Goal: Transaction & Acquisition: Book appointment/travel/reservation

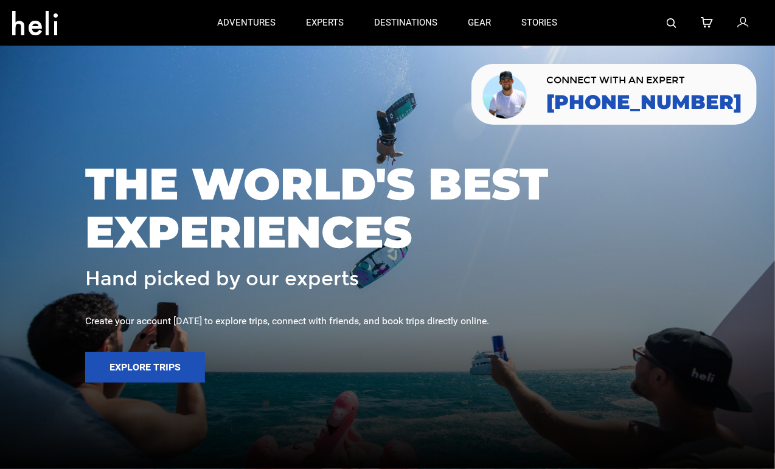
click at [666, 24] on img at bounding box center [671, 23] width 10 height 10
click at [666, 26] on img at bounding box center [671, 23] width 10 height 10
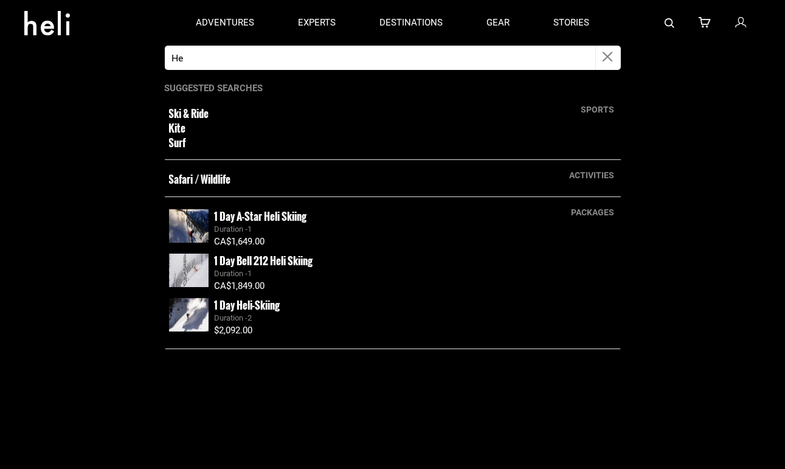
type input "H"
type input "r"
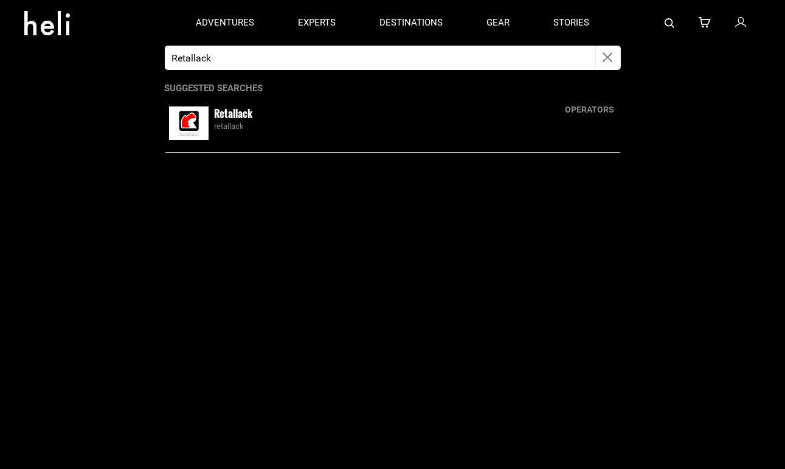
type input "Retallack"
click at [234, 115] on small "Retallack" at bounding box center [234, 113] width 38 height 15
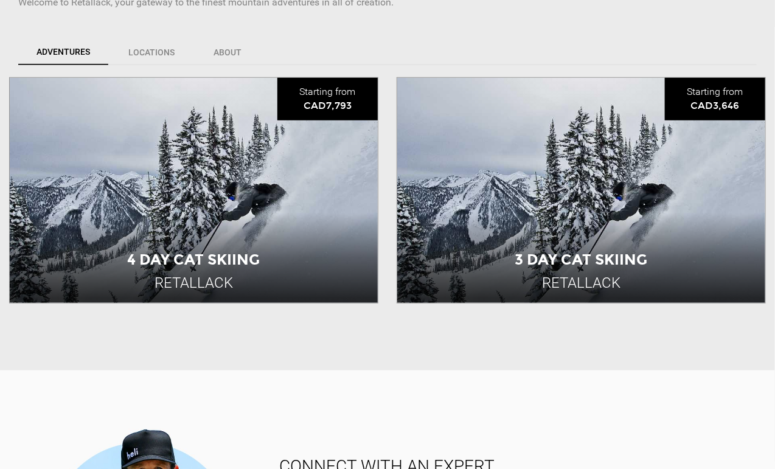
scroll to position [435, 0]
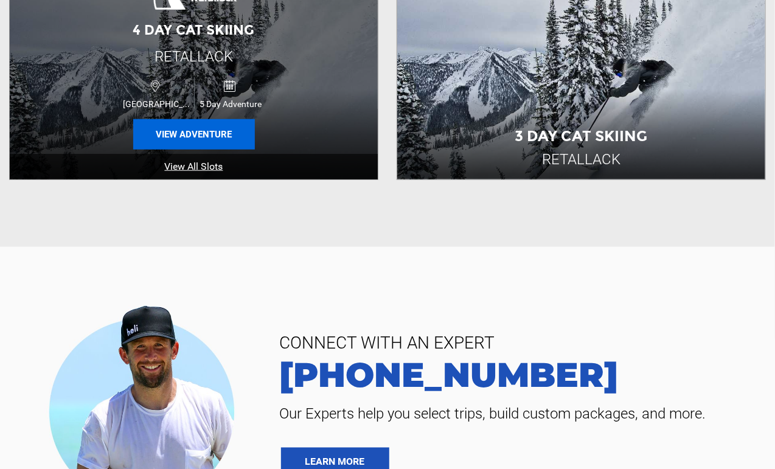
click at [210, 135] on button "View Adventure" at bounding box center [194, 134] width 122 height 30
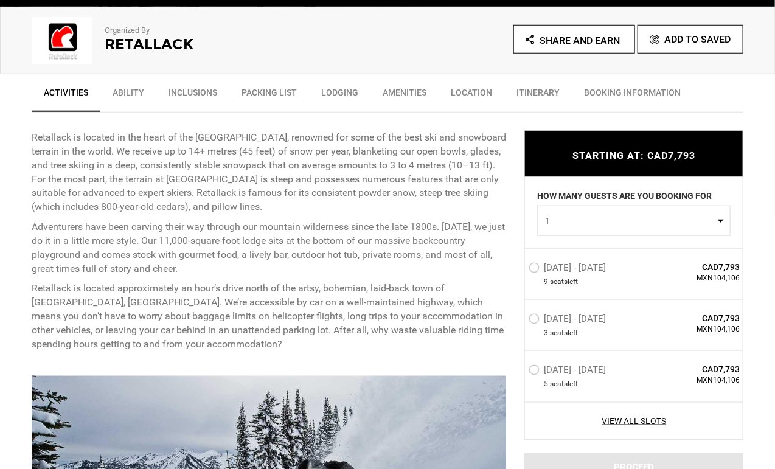
scroll to position [421, 0]
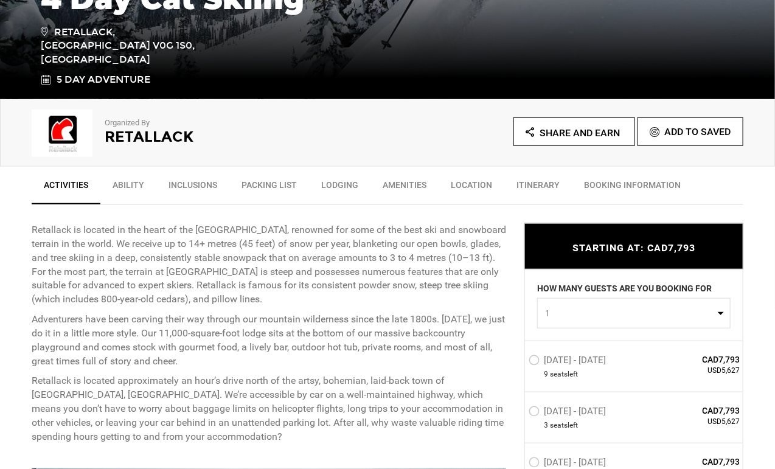
scroll to position [497, 0]
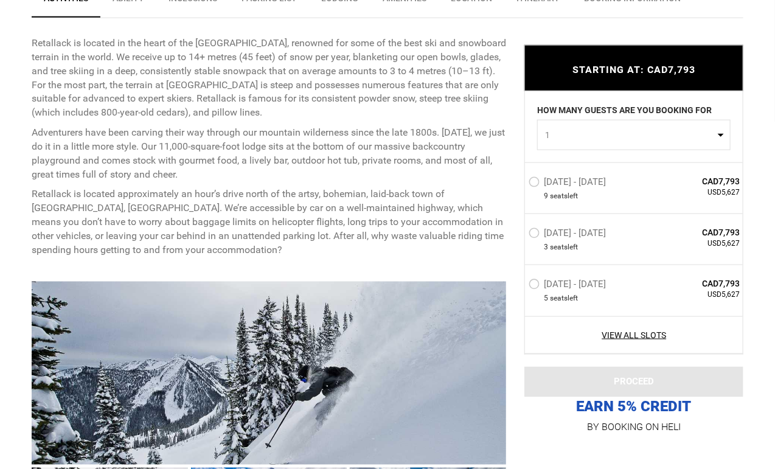
click at [599, 123] on button "1" at bounding box center [633, 135] width 193 height 30
click at [567, 182] on link "2" at bounding box center [633, 187] width 192 height 22
select select "2"
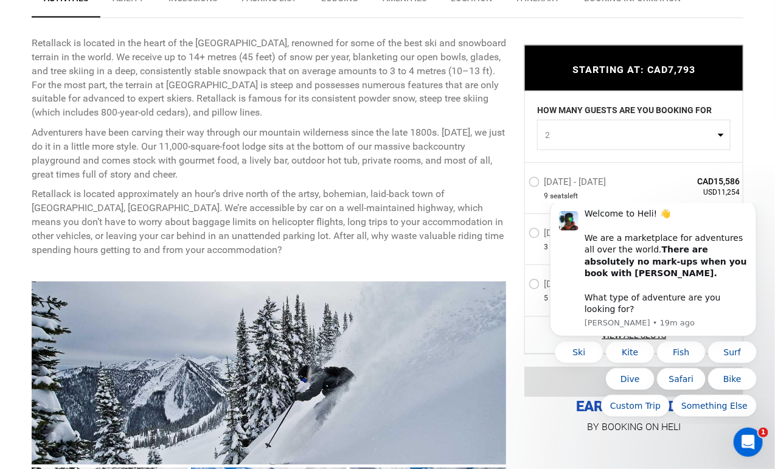
scroll to position [0, 0]
